Goal: Navigation & Orientation: Find specific page/section

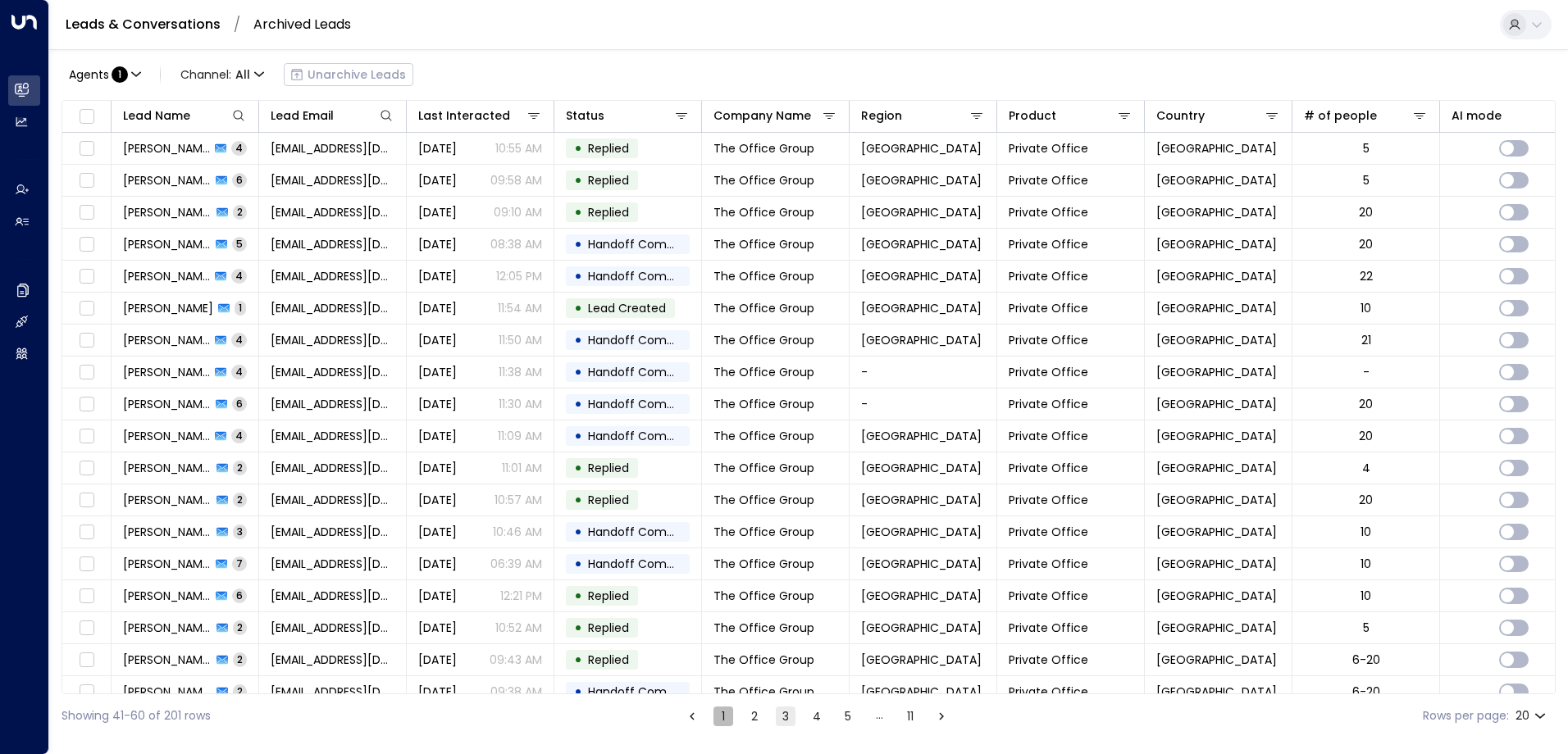
click at [723, 723] on button "1" at bounding box center [723, 716] width 20 height 20
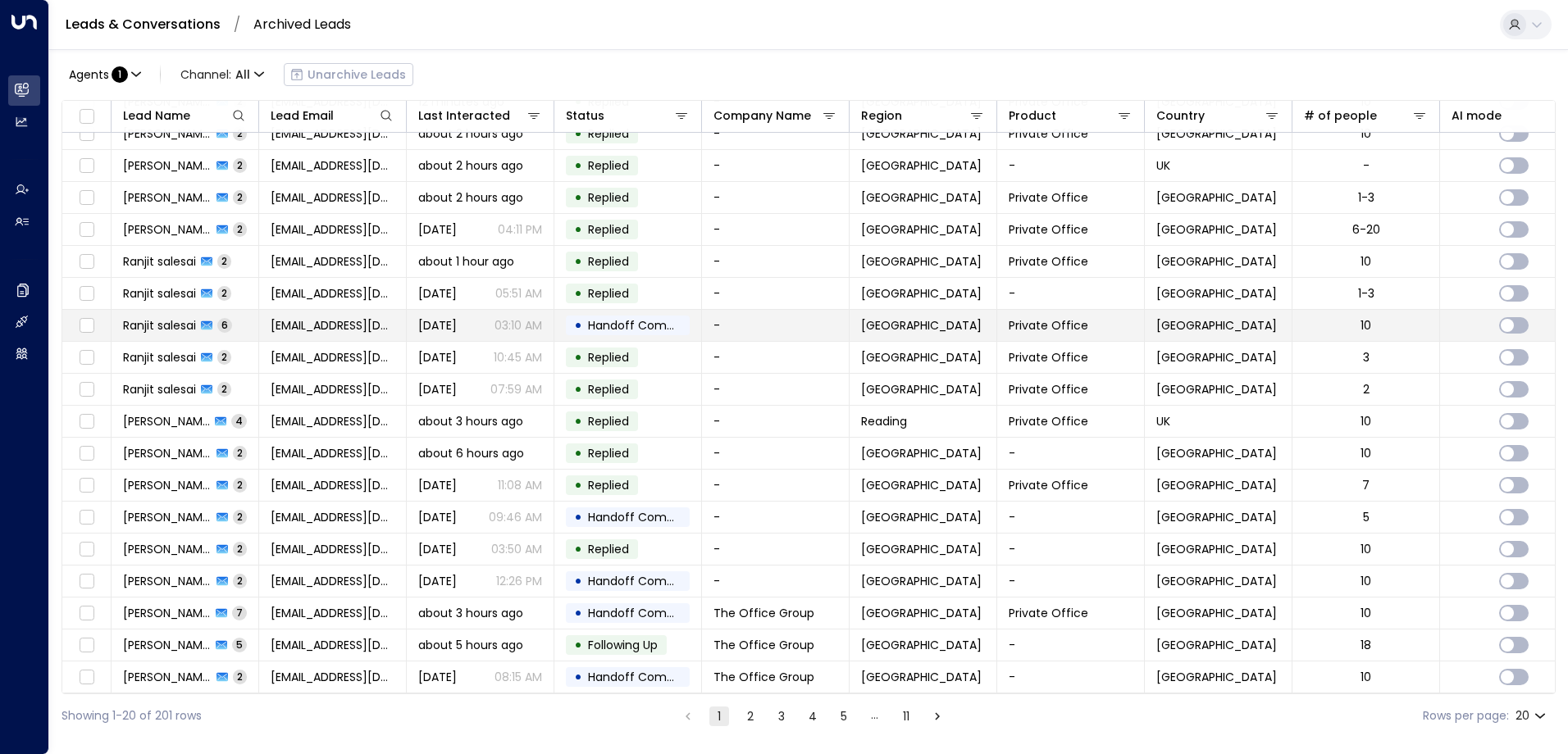
scroll to position [84, 0]
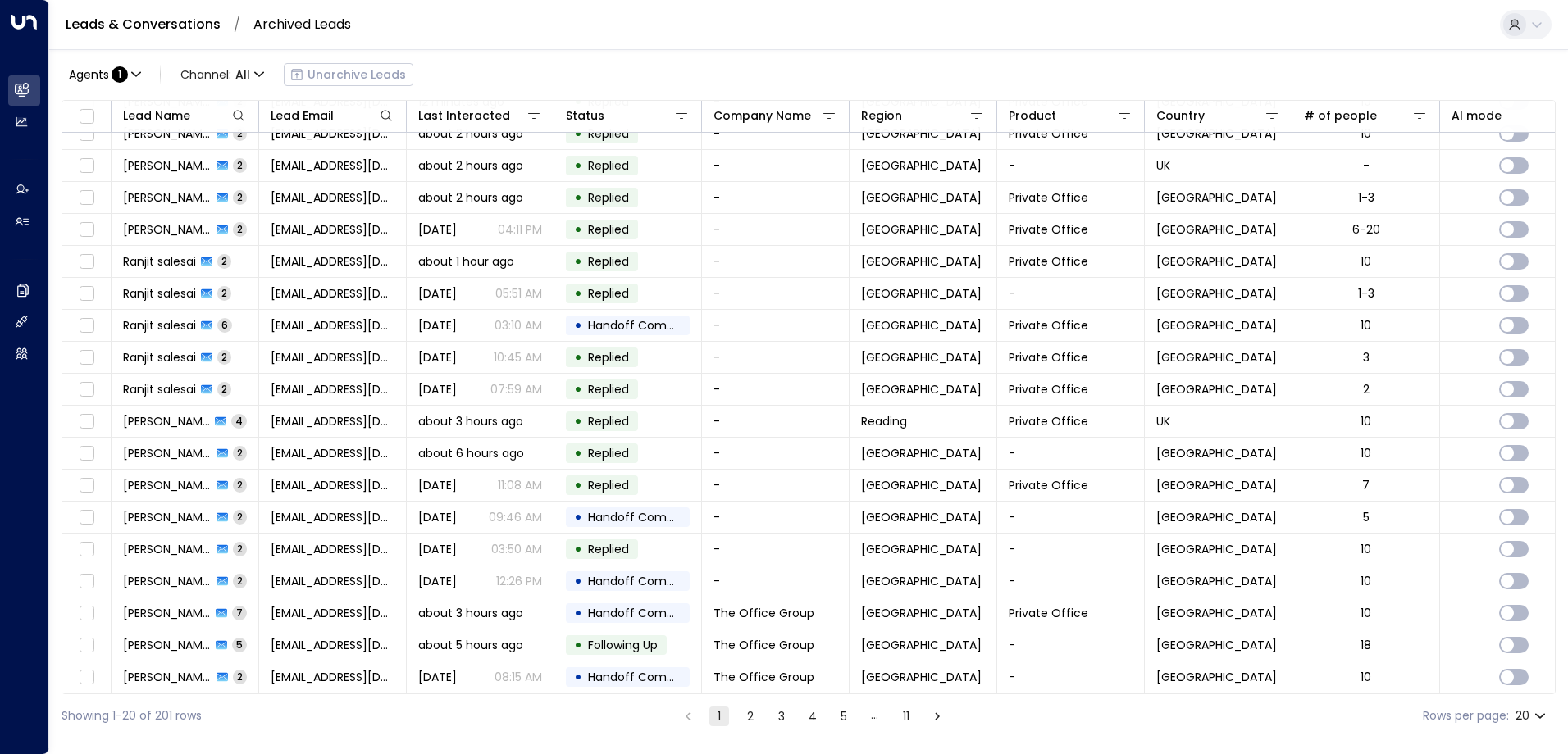
click at [748, 713] on button "2" at bounding box center [750, 716] width 20 height 20
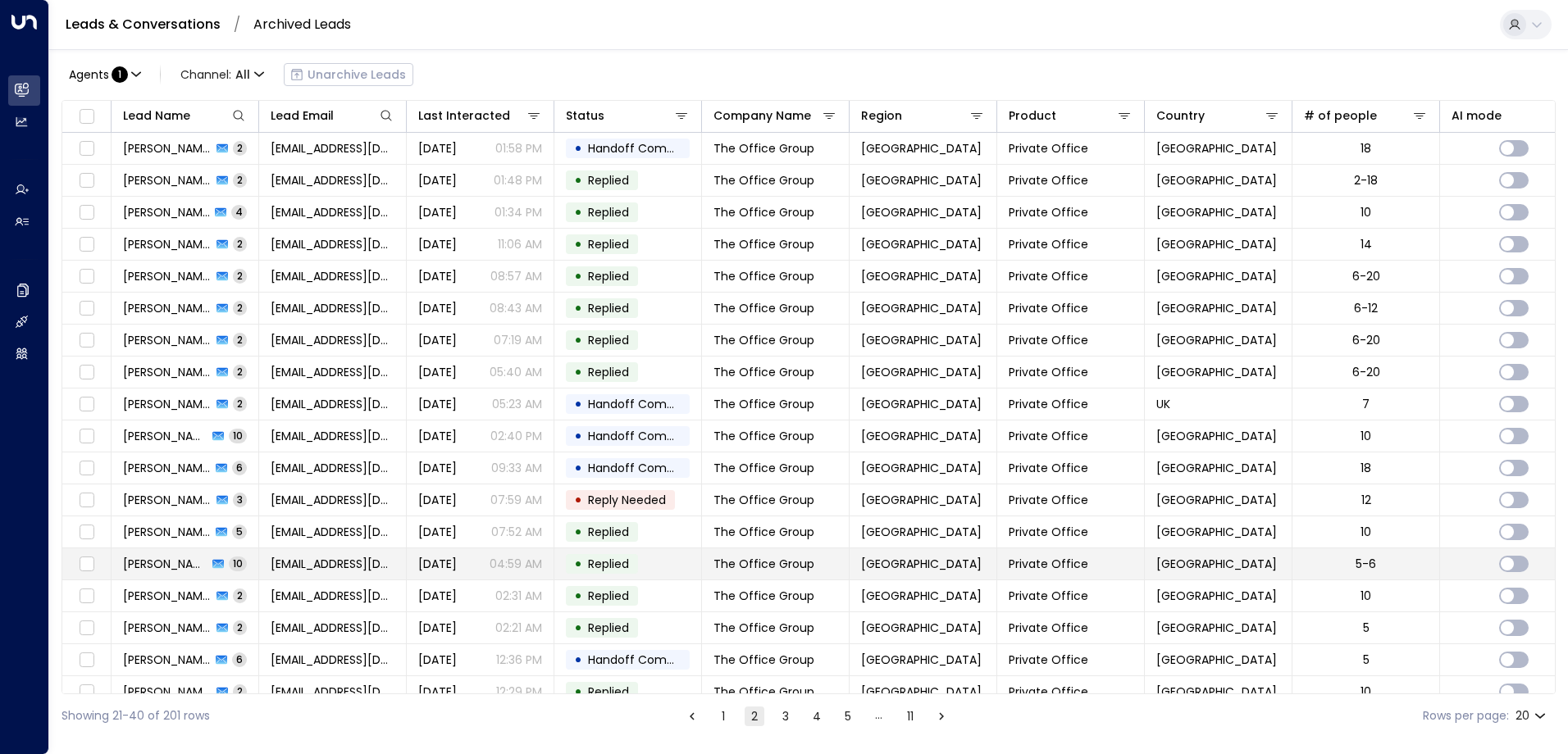
scroll to position [84, 0]
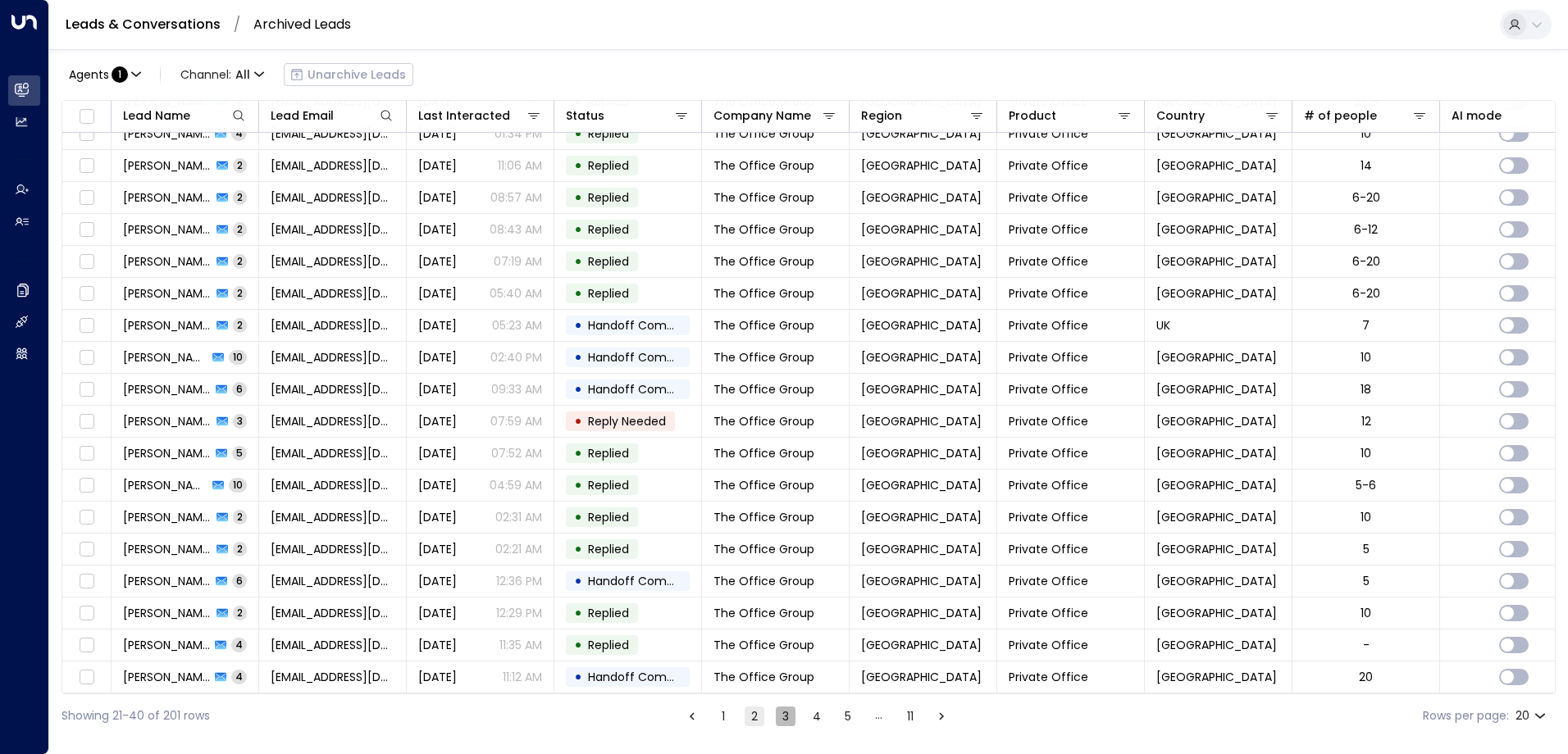
click at [788, 714] on button "3" at bounding box center [786, 716] width 20 height 20
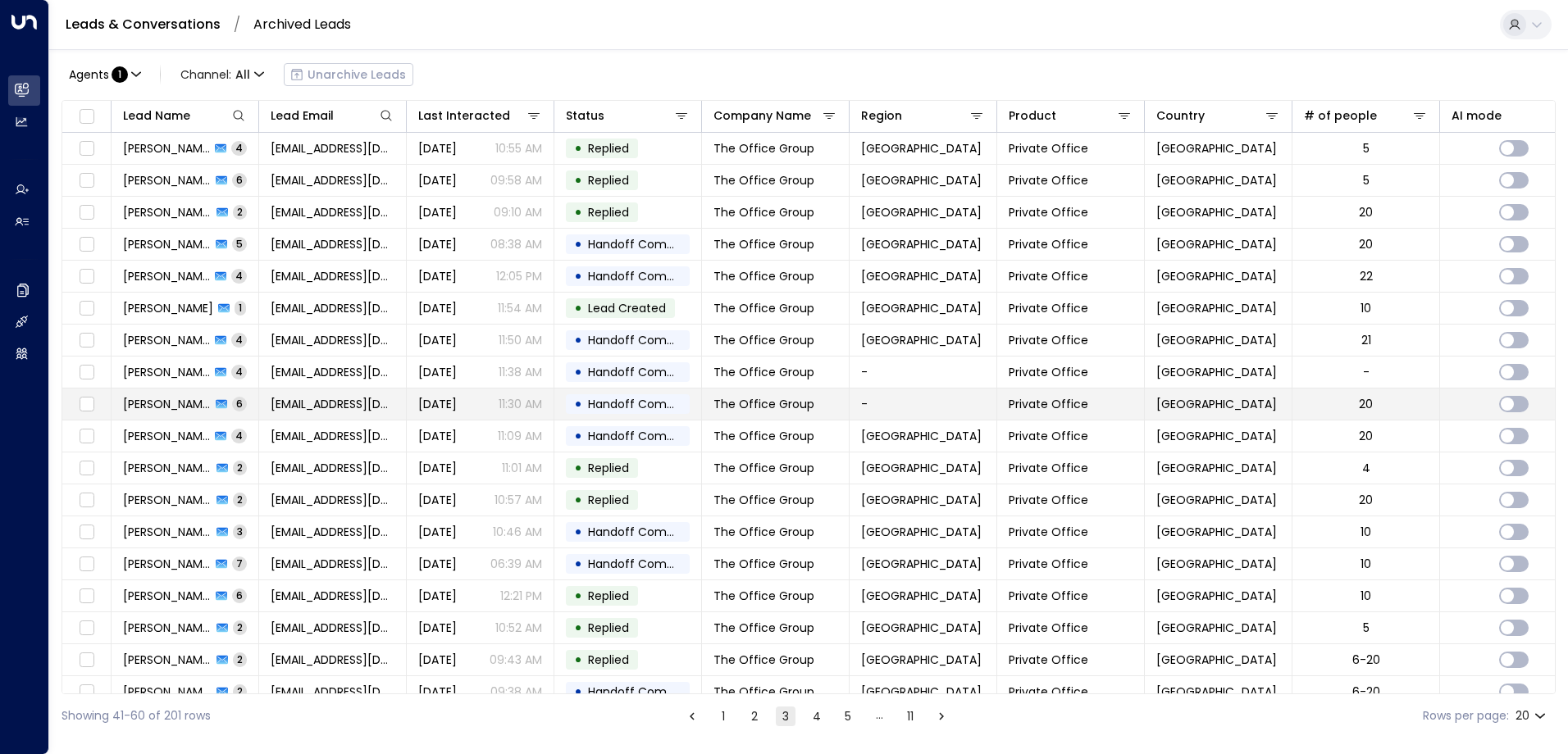
scroll to position [84, 0]
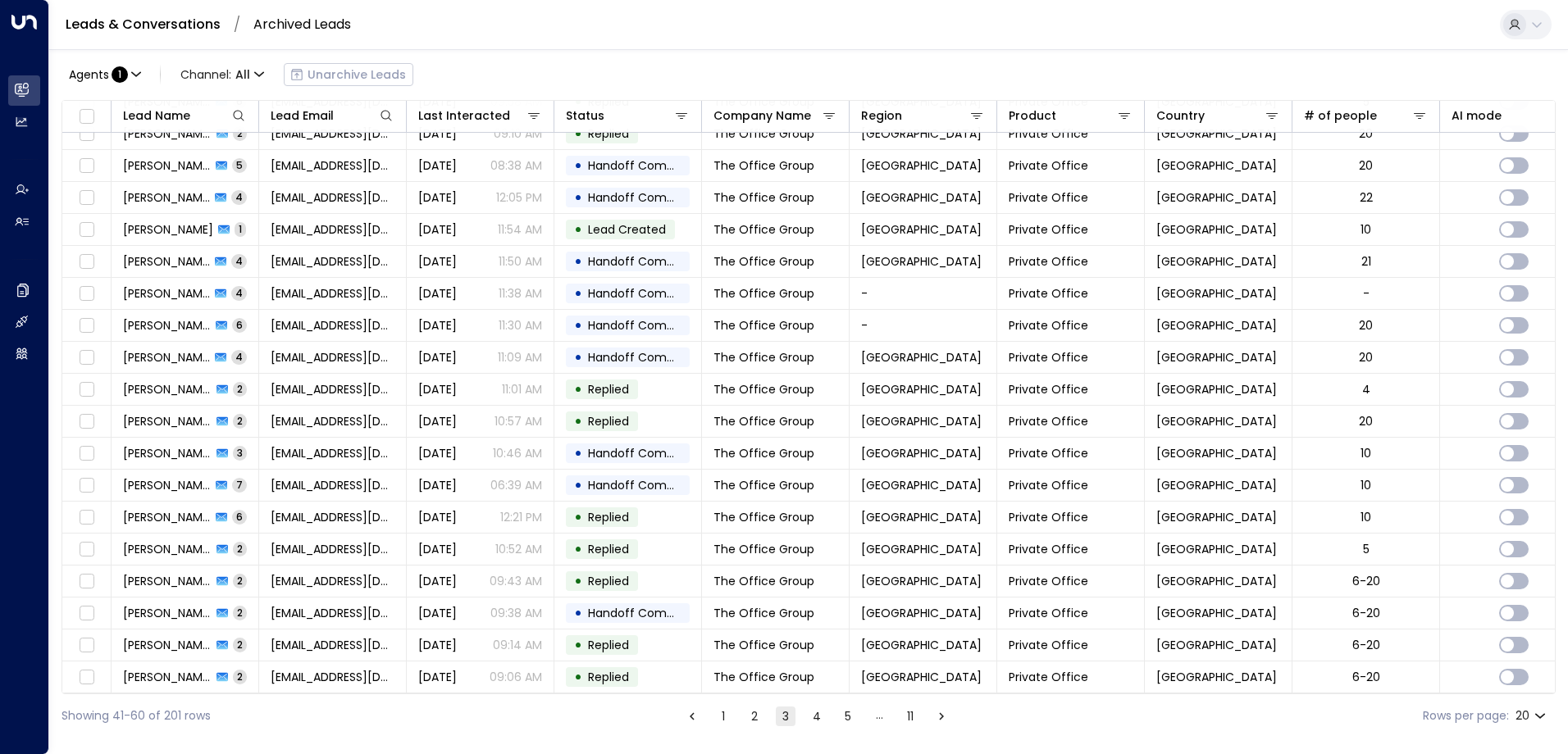
click at [817, 723] on button "4" at bounding box center [816, 716] width 20 height 20
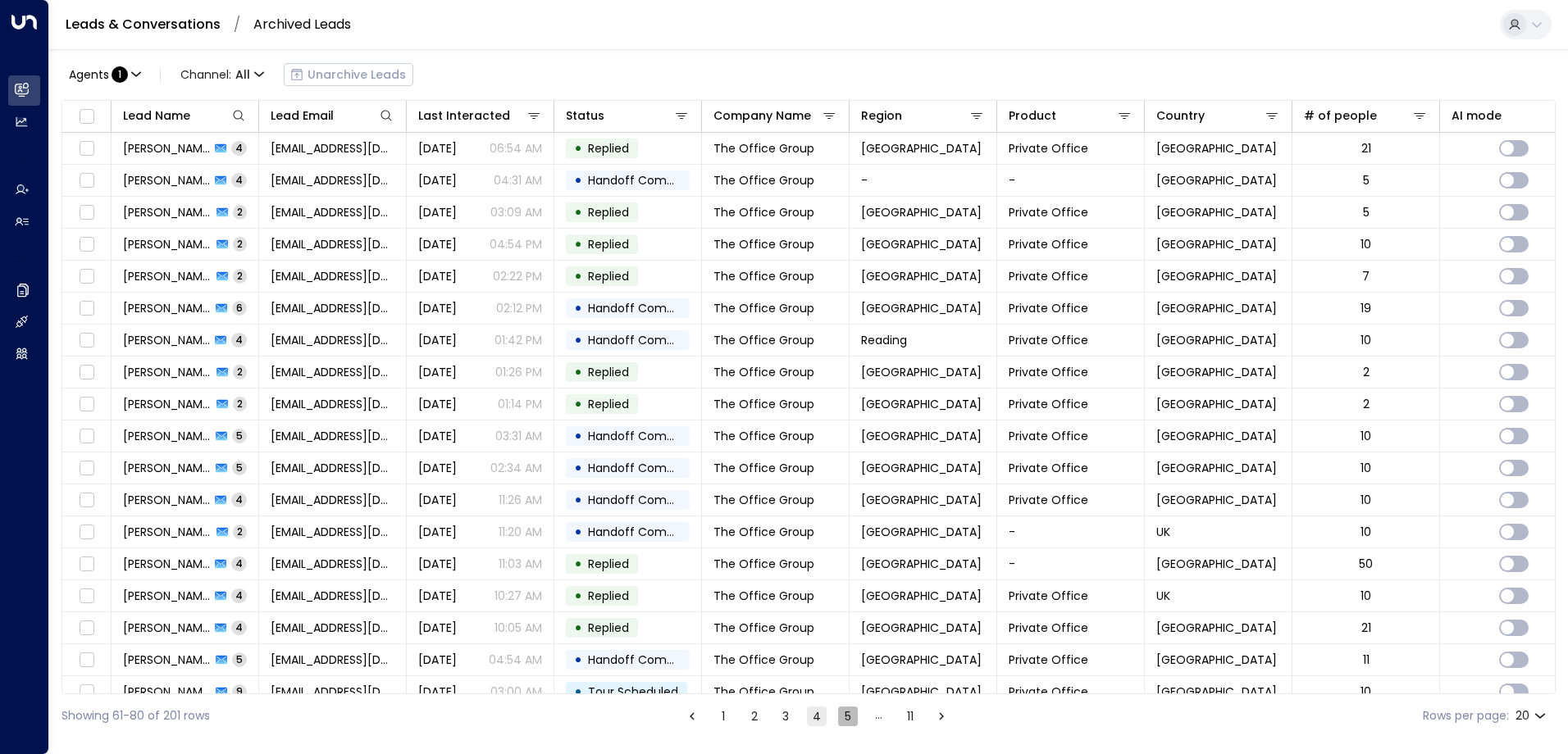
click at [853, 718] on button "5" at bounding box center [848, 716] width 20 height 20
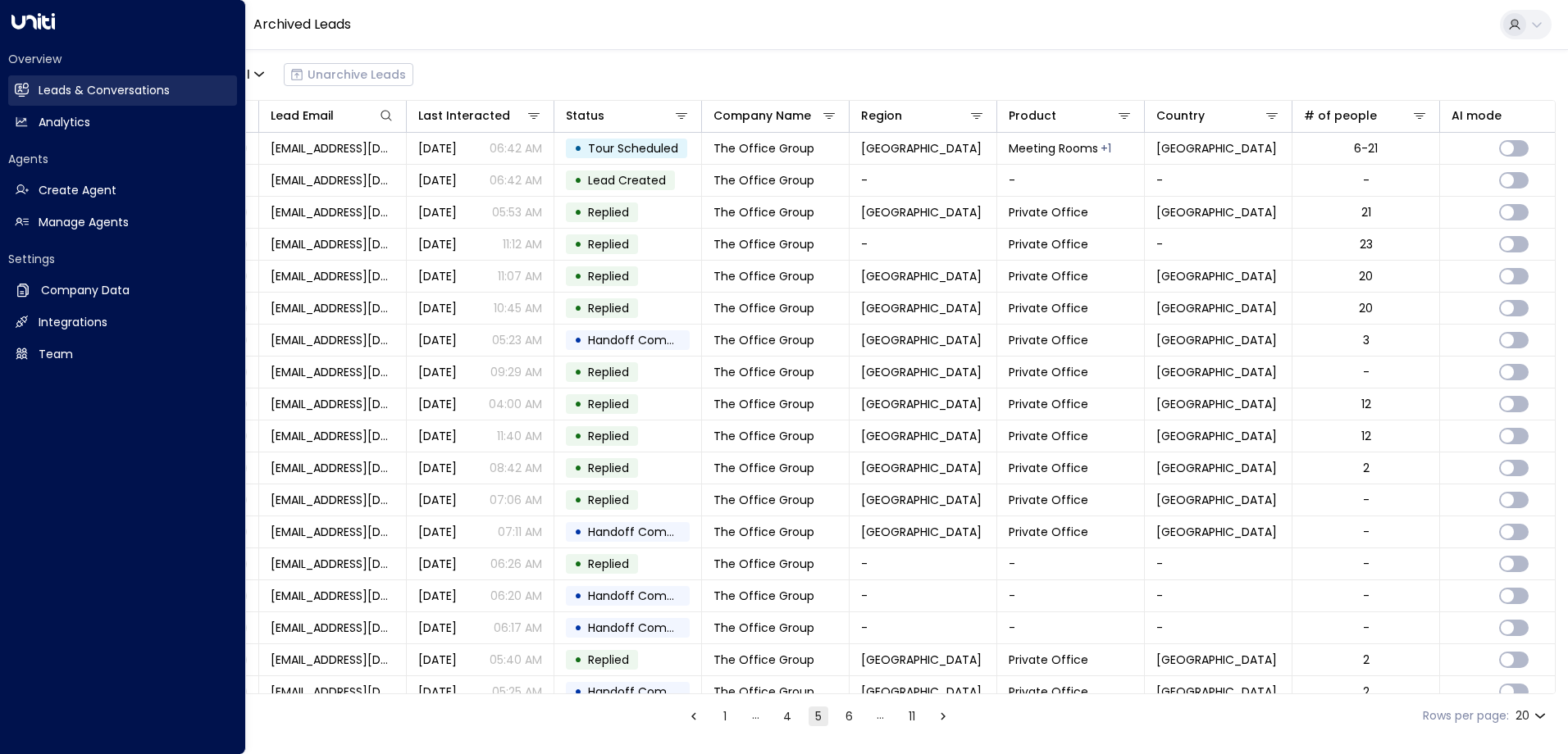
click at [120, 86] on h2 "Leads & Conversations" at bounding box center [104, 90] width 131 height 17
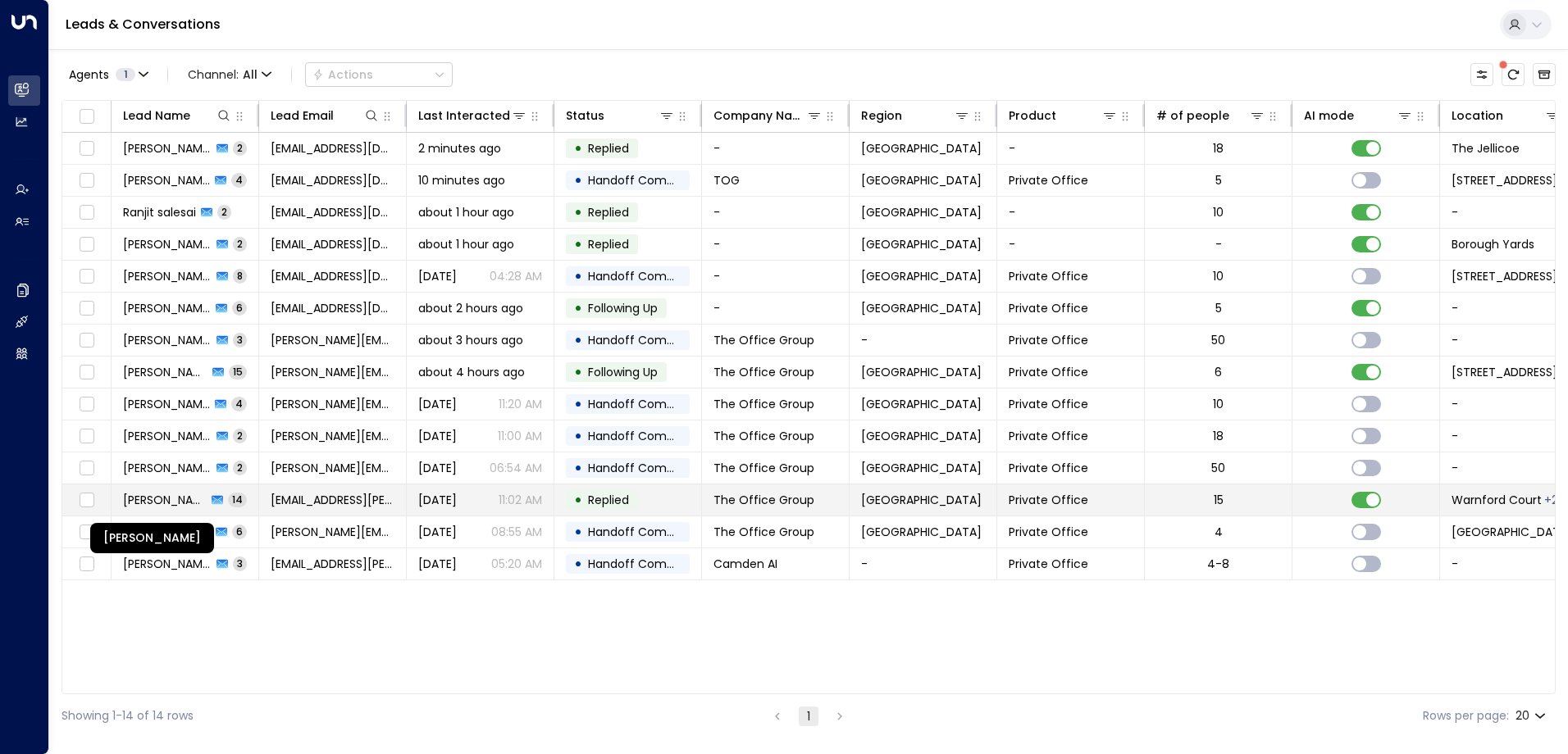
click at [176, 498] on span "[PERSON_NAME]" at bounding box center [165, 500] width 84 height 16
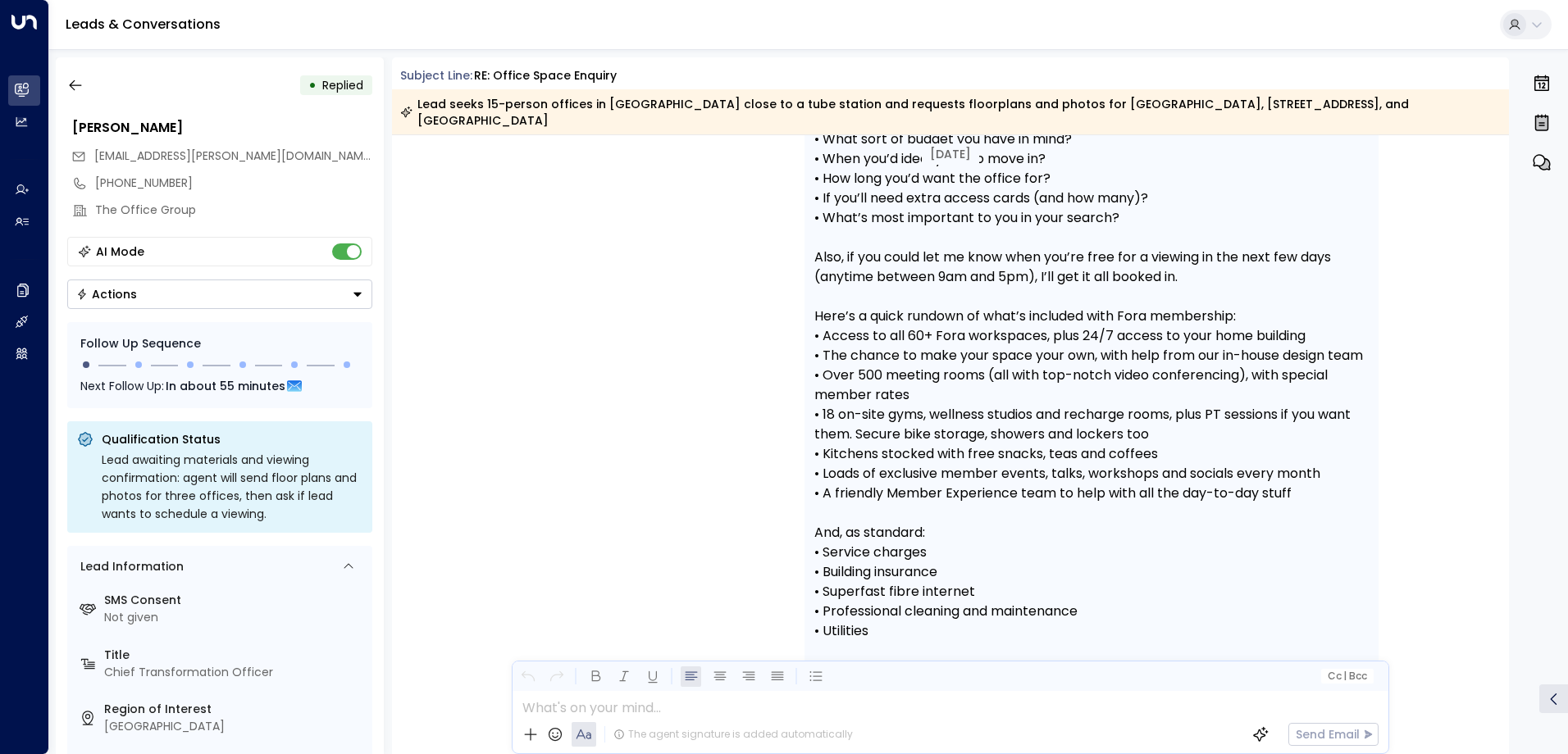
scroll to position [3930, 0]
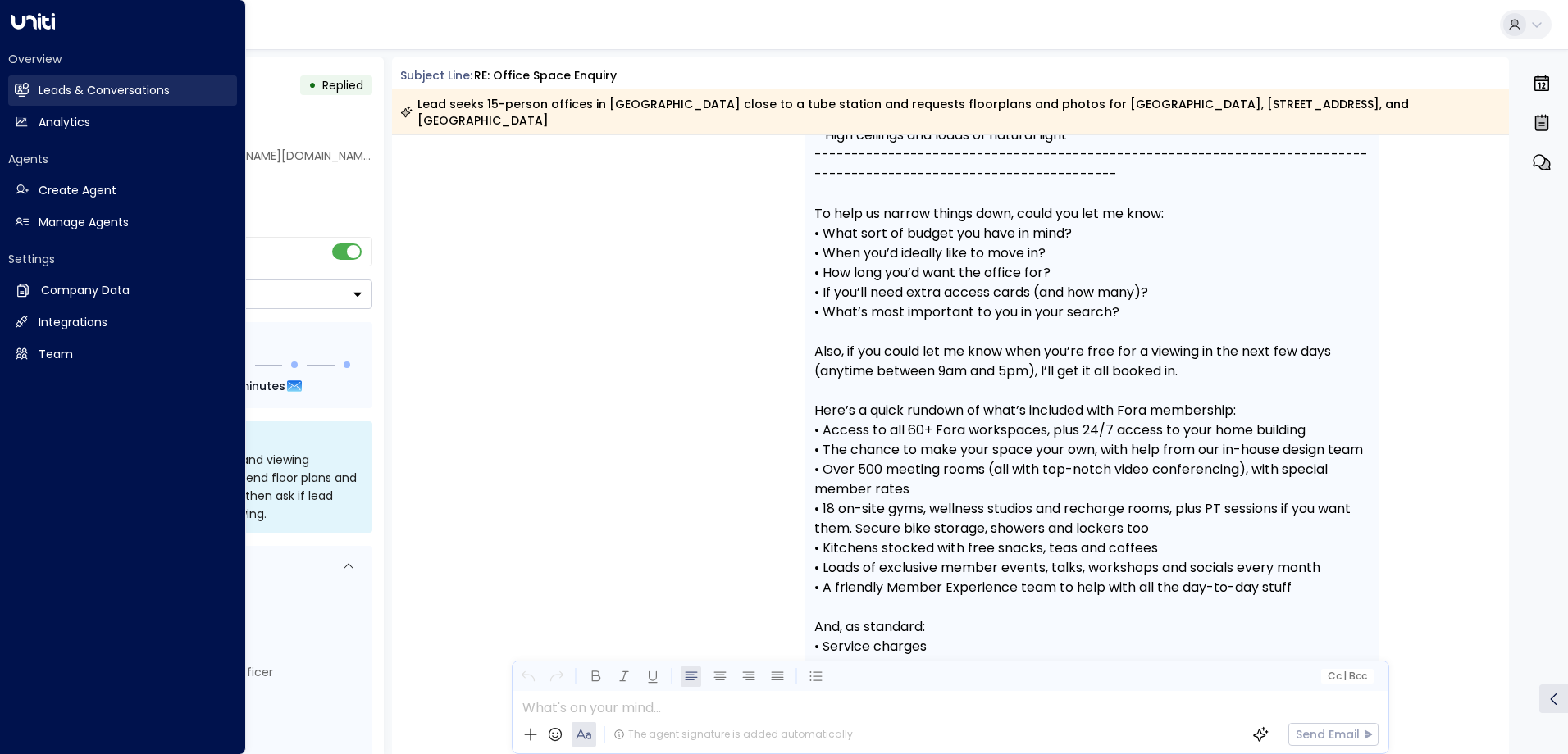
click at [49, 88] on h2 "Leads & Conversations" at bounding box center [104, 90] width 131 height 17
